Goal: Obtain resource: Download file/media

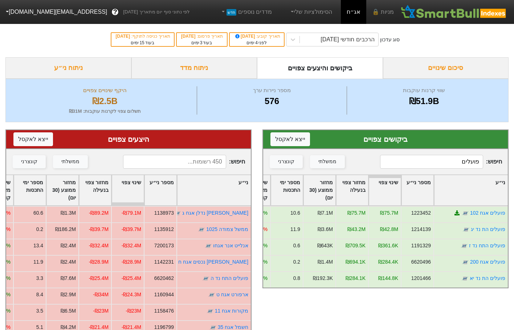
click at [436, 48] on div "סוג עדכון הרכבים חודשי [DATE] תאריך קובע : [DATE] לפני 4 ימים תאריך פרסום : [DA…" at bounding box center [257, 40] width 514 height 36
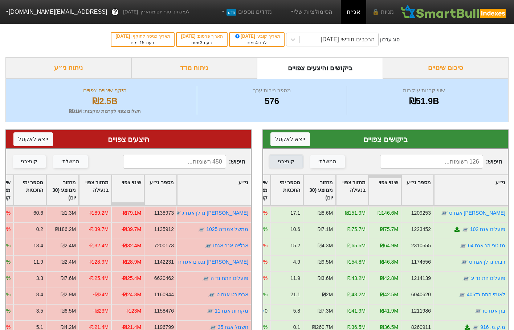
click at [273, 162] on button "קונצרני" at bounding box center [286, 161] width 33 height 13
click at [28, 161] on div "קונצרני" at bounding box center [29, 162] width 16 height 8
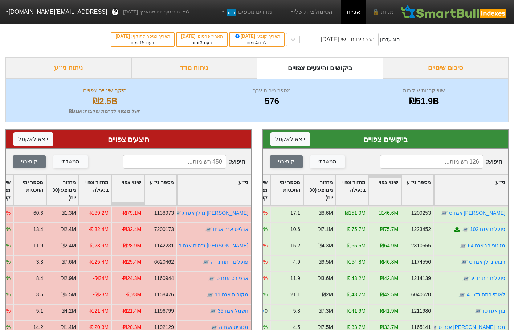
click at [288, 194] on div "מספר ימי התכסות" at bounding box center [287, 190] width 32 height 30
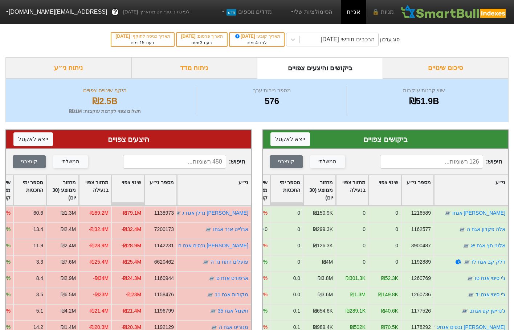
click at [305, 181] on div "מחזור ממוצע (30 יום)" at bounding box center [319, 190] width 32 height 30
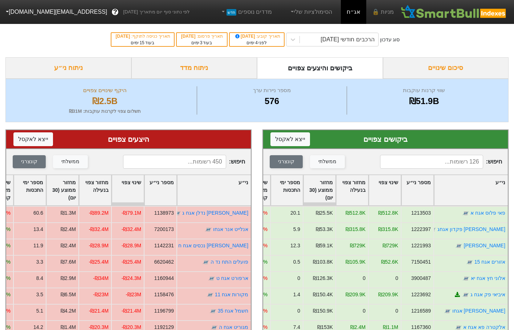
click at [294, 191] on div "מספר ימי התכסות" at bounding box center [287, 190] width 32 height 30
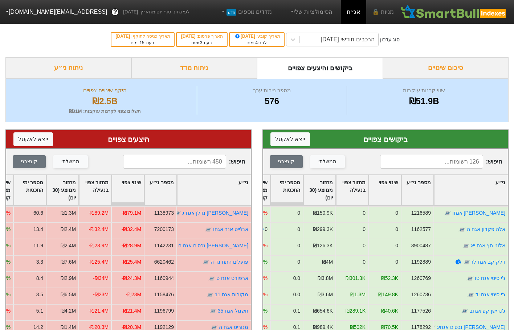
click at [295, 187] on div "מספר ימי התכסות" at bounding box center [287, 190] width 32 height 30
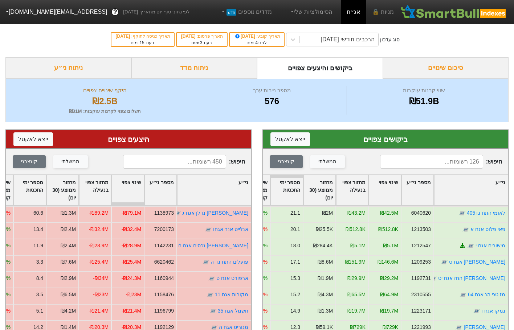
click at [28, 186] on div "מספר ימי התכסות" at bounding box center [30, 190] width 32 height 30
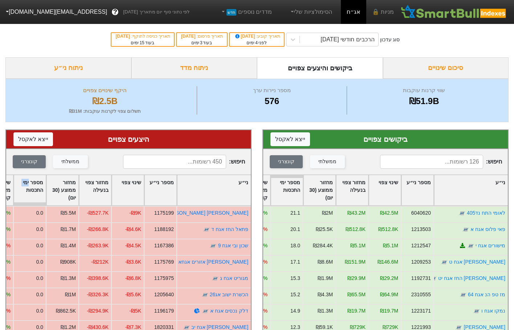
click at [29, 185] on div "מספר ימי התכסות" at bounding box center [30, 190] width 32 height 30
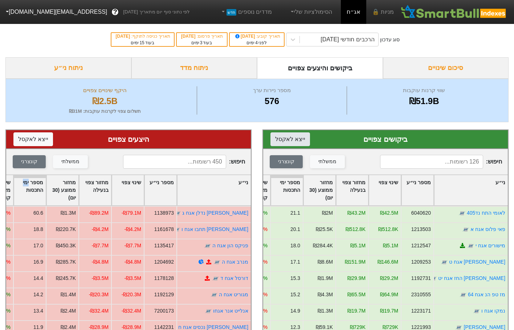
click at [291, 139] on button "ייצא ל אקסל" at bounding box center [290, 139] width 40 height 14
click at [41, 139] on button "ייצא ל אקסל" at bounding box center [33, 139] width 40 height 14
